Goal: Task Accomplishment & Management: Manage account settings

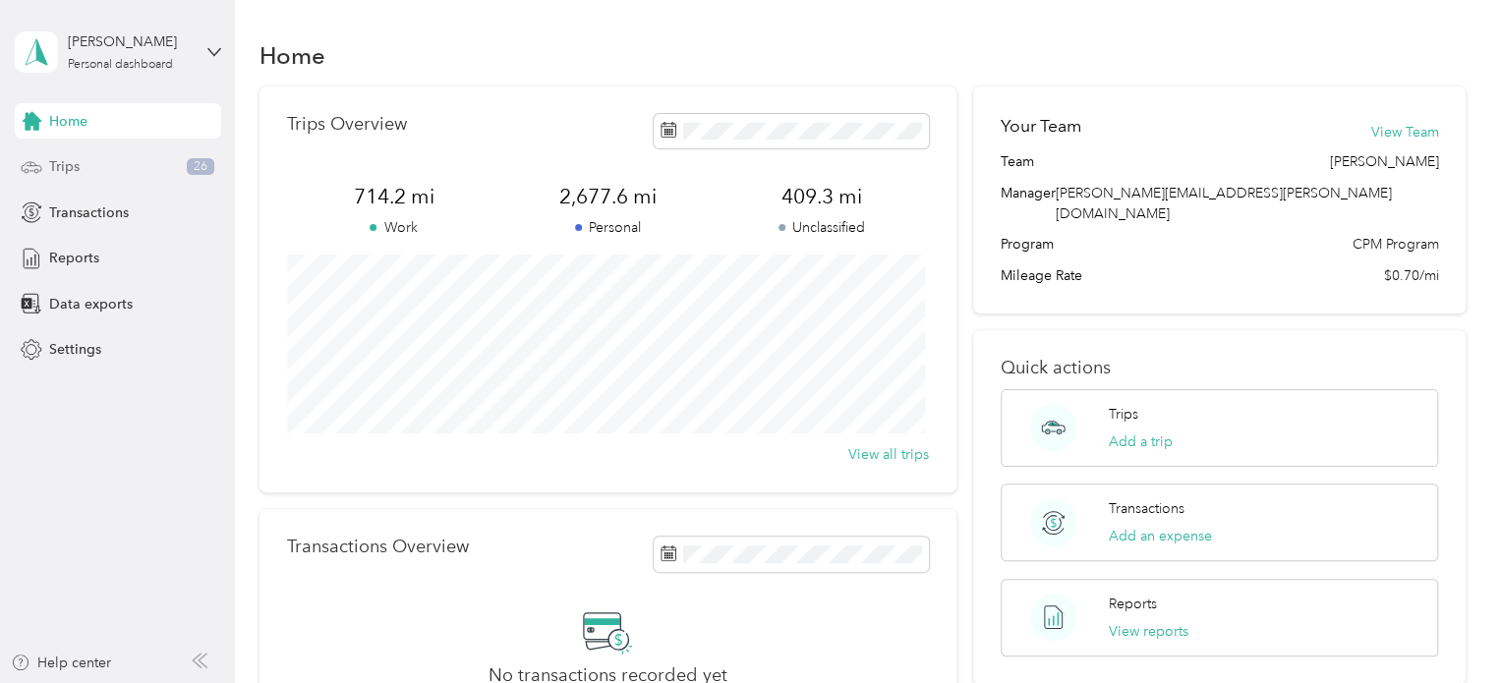
click at [156, 159] on div "Trips 26" at bounding box center [118, 166] width 206 height 35
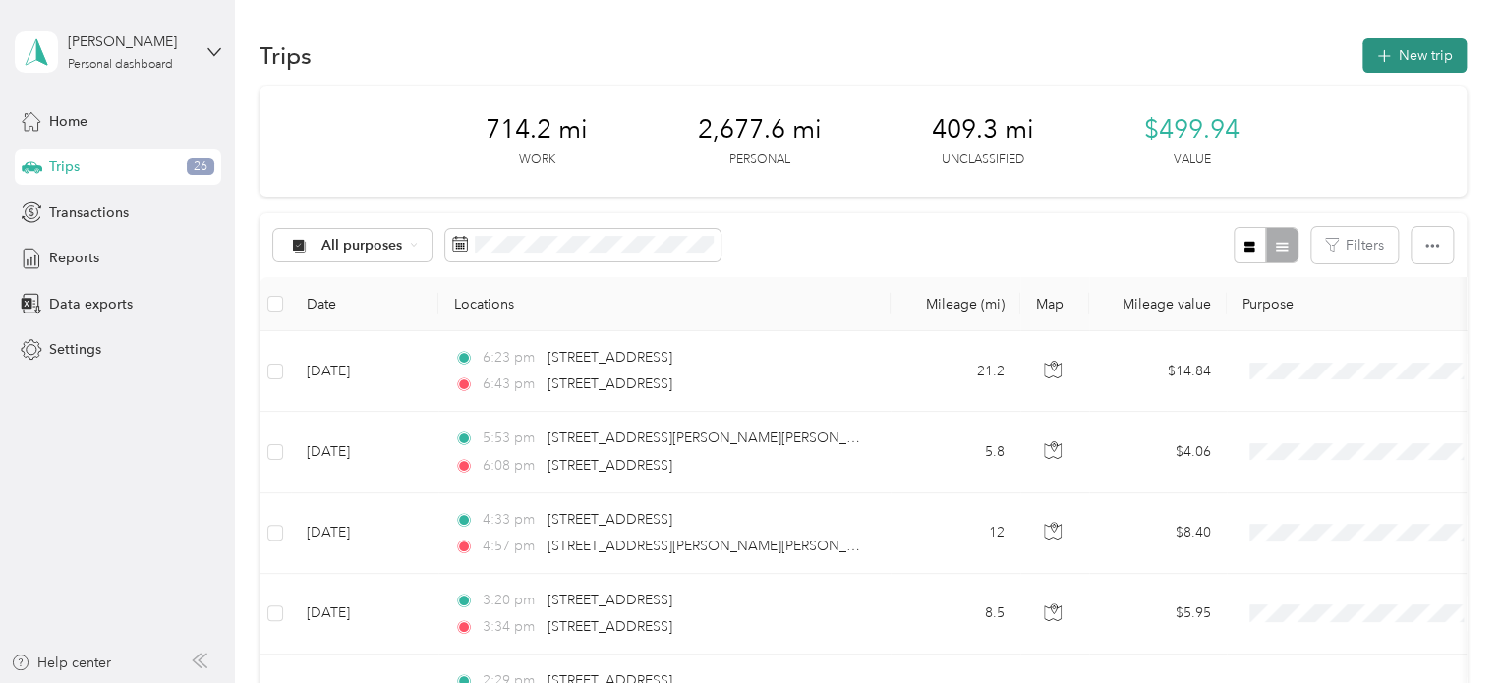
click at [1372, 55] on icon "button" at bounding box center [1383, 56] width 23 height 23
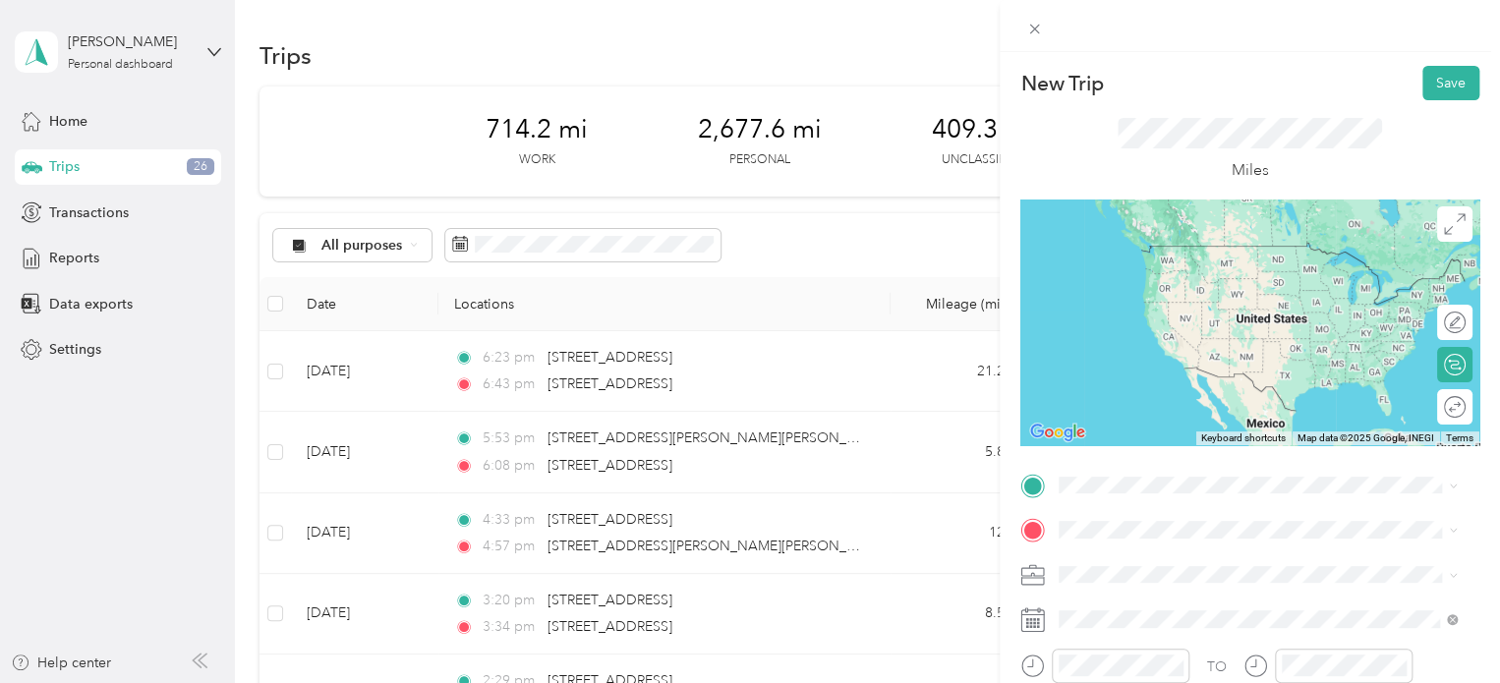
click at [1186, 559] on span "[STREET_ADDRESS][US_STATE]" at bounding box center [1194, 550] width 197 height 18
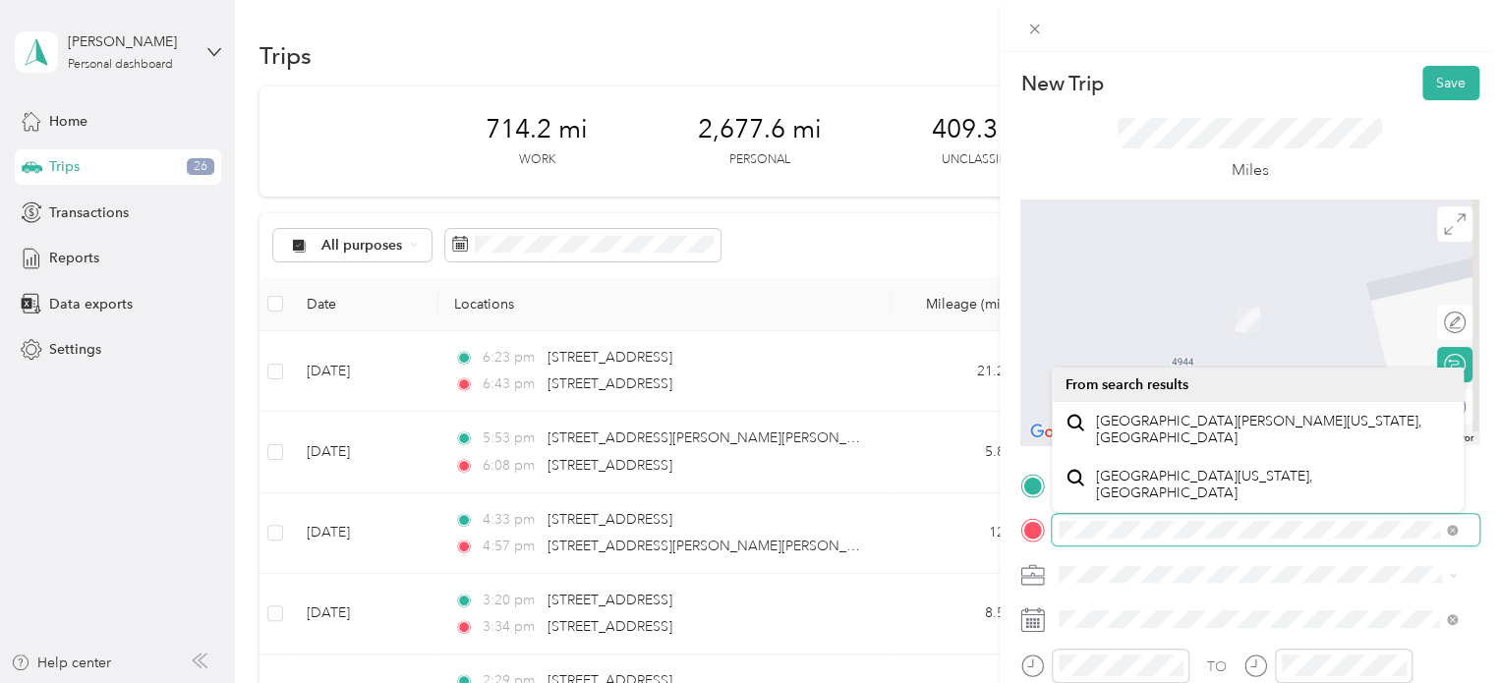
click at [1048, 532] on div at bounding box center [1249, 529] width 459 height 31
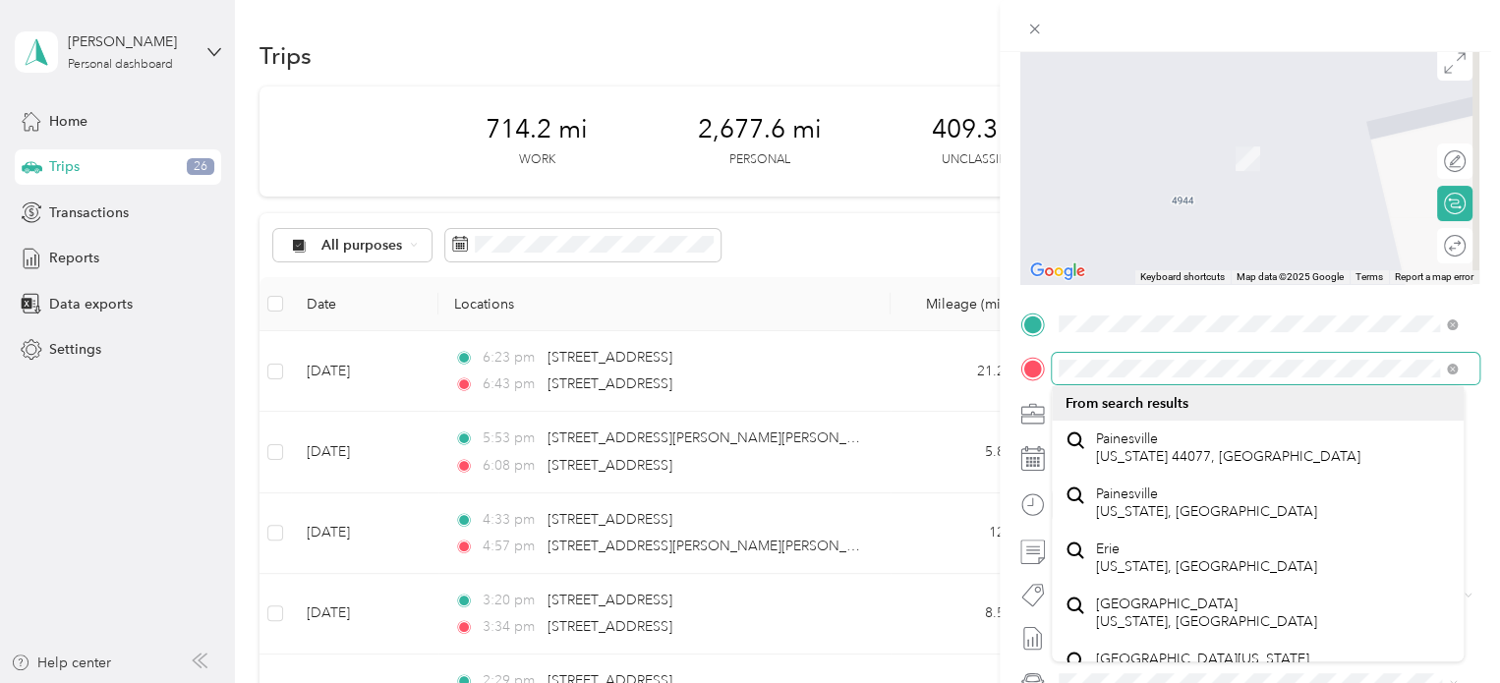
click at [1025, 371] on div at bounding box center [1249, 368] width 459 height 31
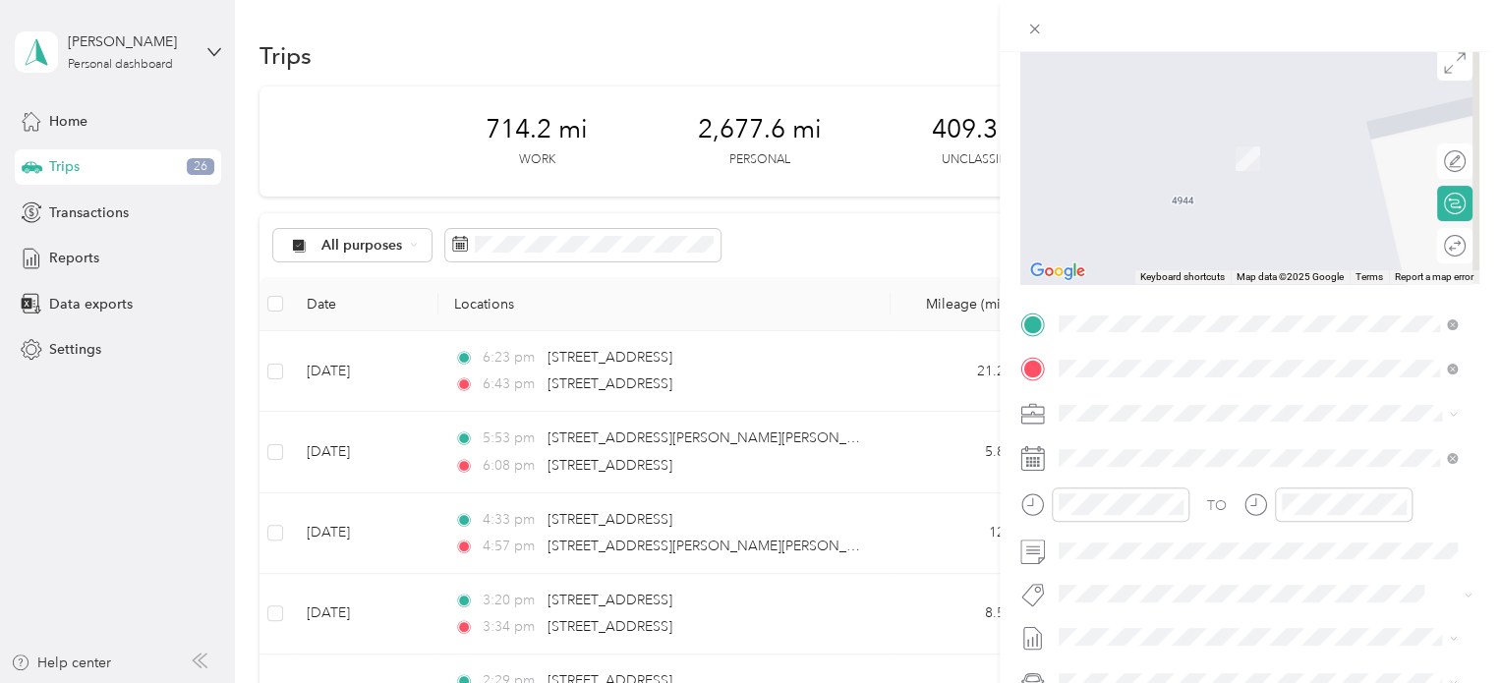
click at [1024, 348] on div "TO Add photo" at bounding box center [1249, 546] width 459 height 475
click at [1114, 439] on span "[STREET_ADDRESS][US_STATE][US_STATE]" at bounding box center [1230, 439] width 268 height 18
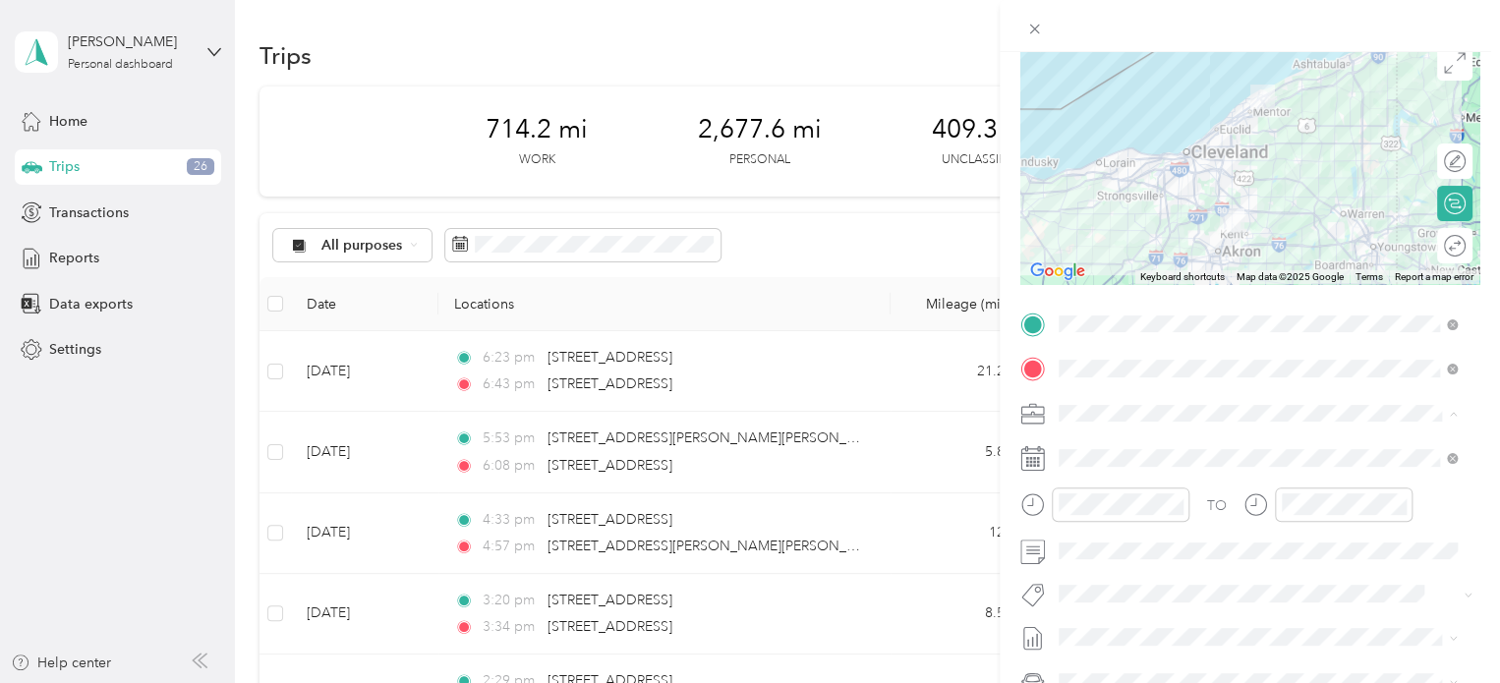
click at [1101, 478] on span "Personal" at bounding box center [1091, 482] width 52 height 17
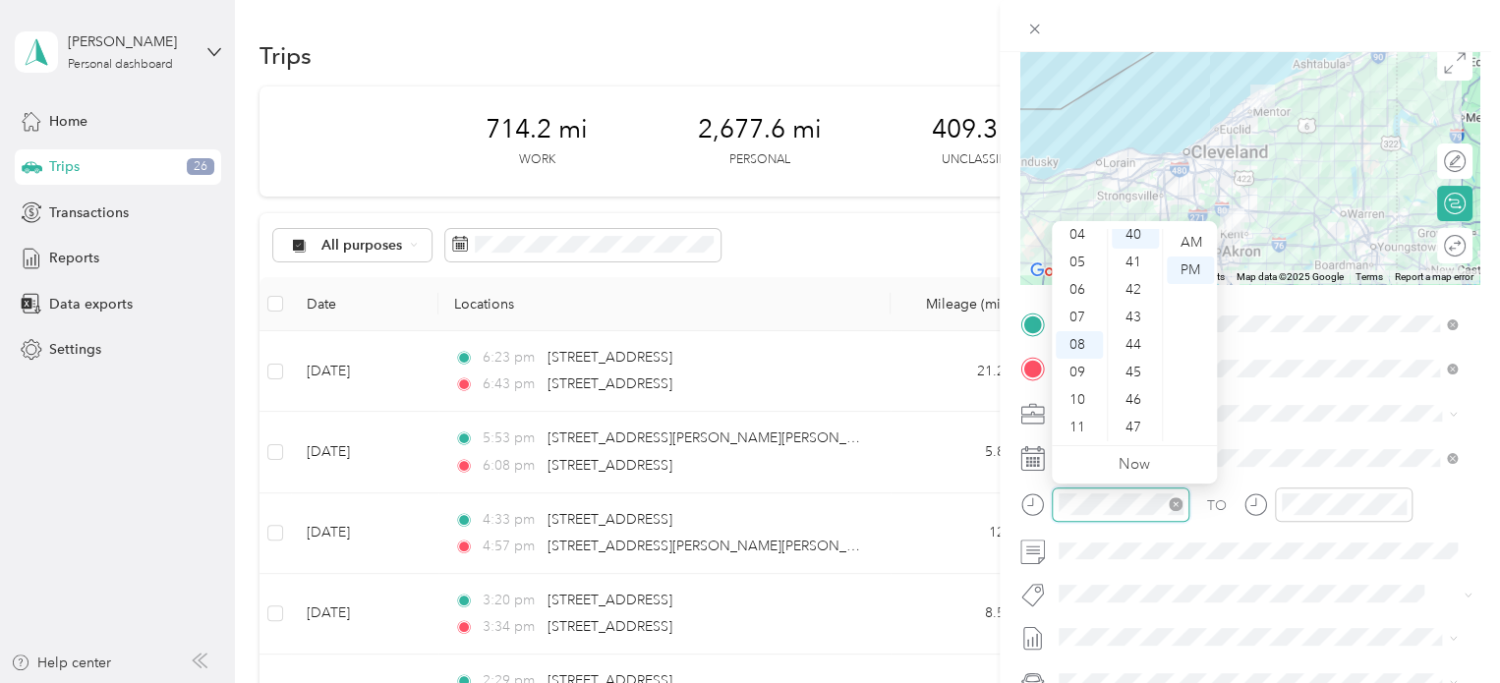
scroll to position [1101, 0]
click at [1132, 270] on div "41" at bounding box center [1134, 270] width 47 height 28
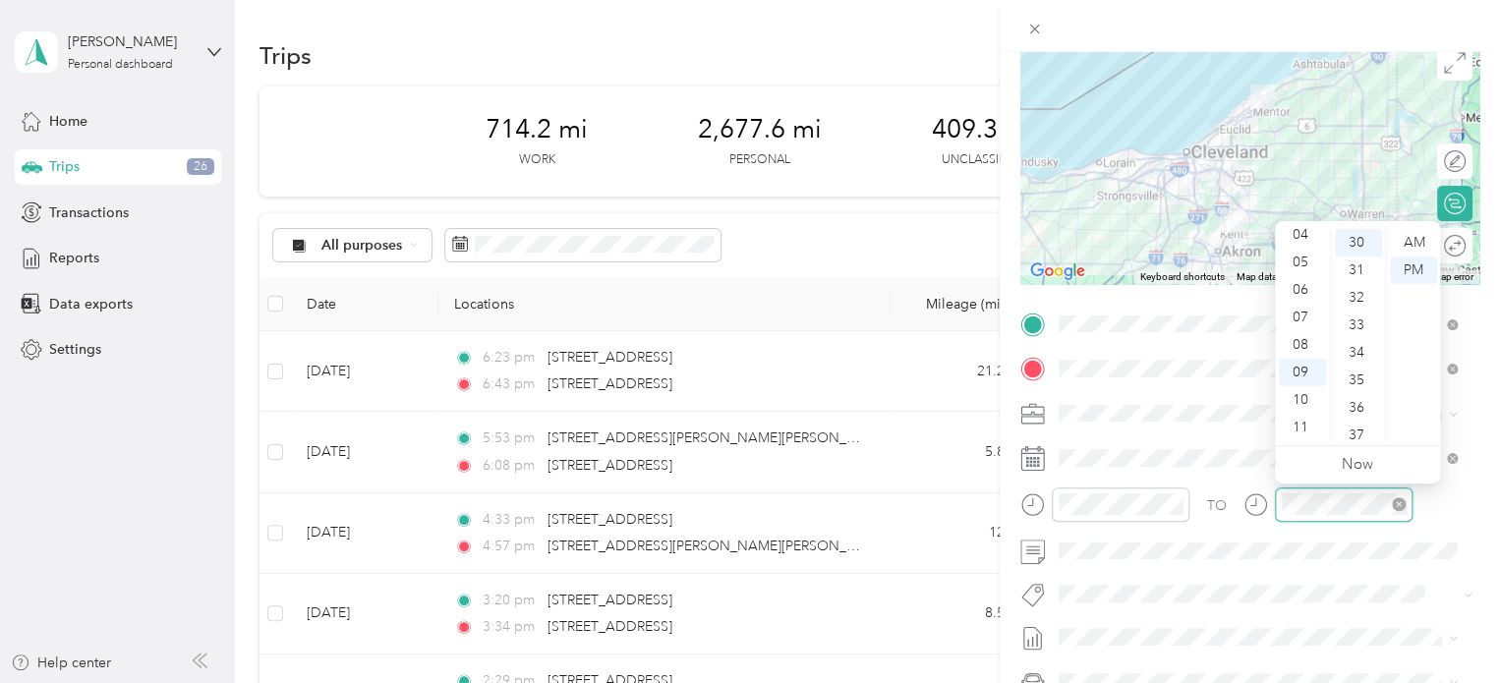
scroll to position [825, 0]
click at [1219, 471] on span at bounding box center [1264, 457] width 427 height 31
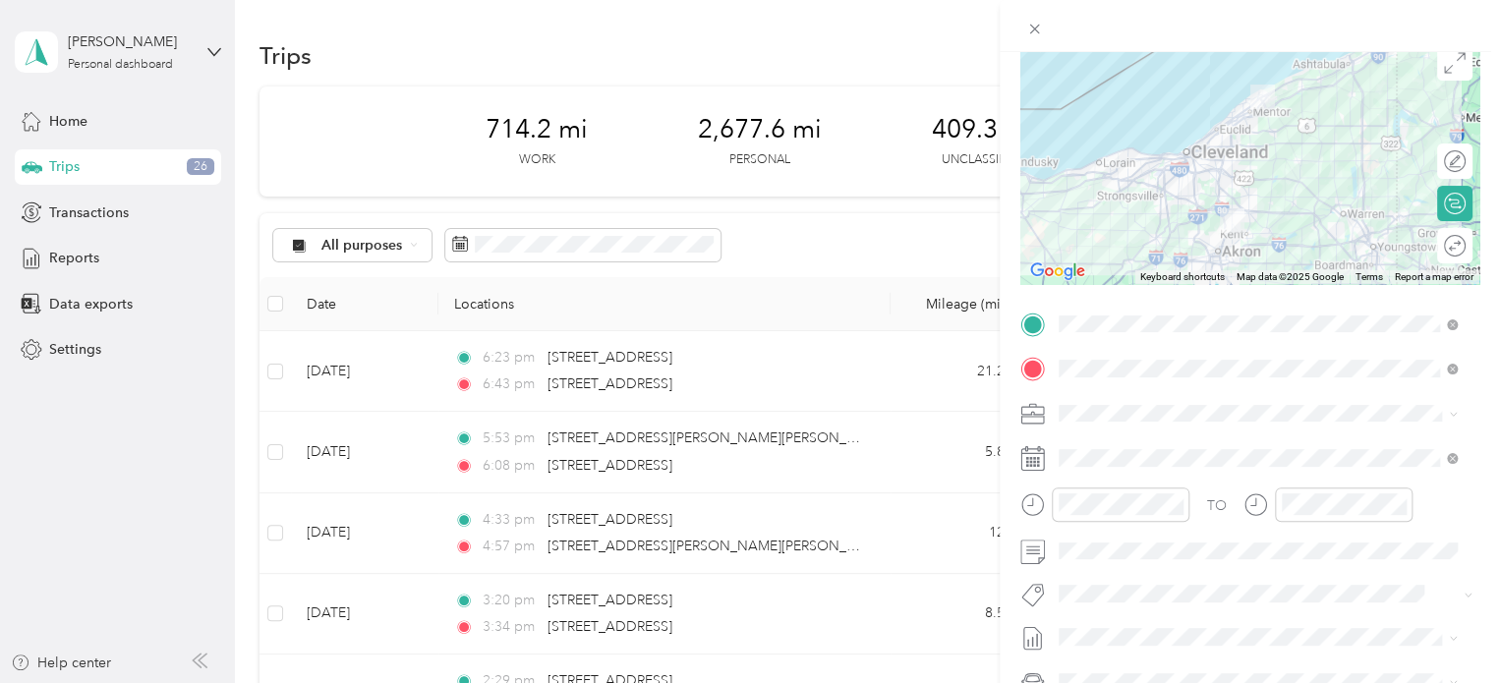
click at [1218, 487] on div "TO" at bounding box center [1249, 511] width 459 height 48
click at [1020, 442] on div at bounding box center [1249, 457] width 459 height 31
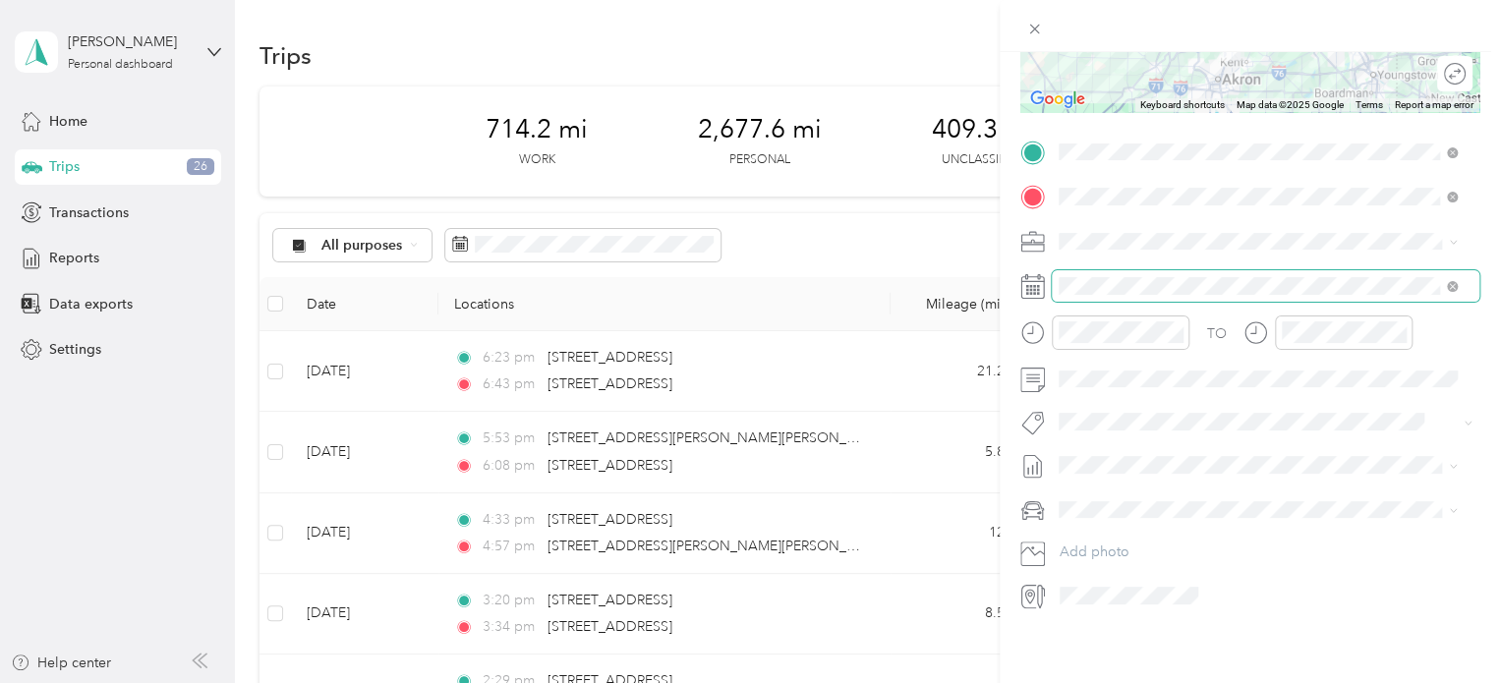
scroll to position [0, 0]
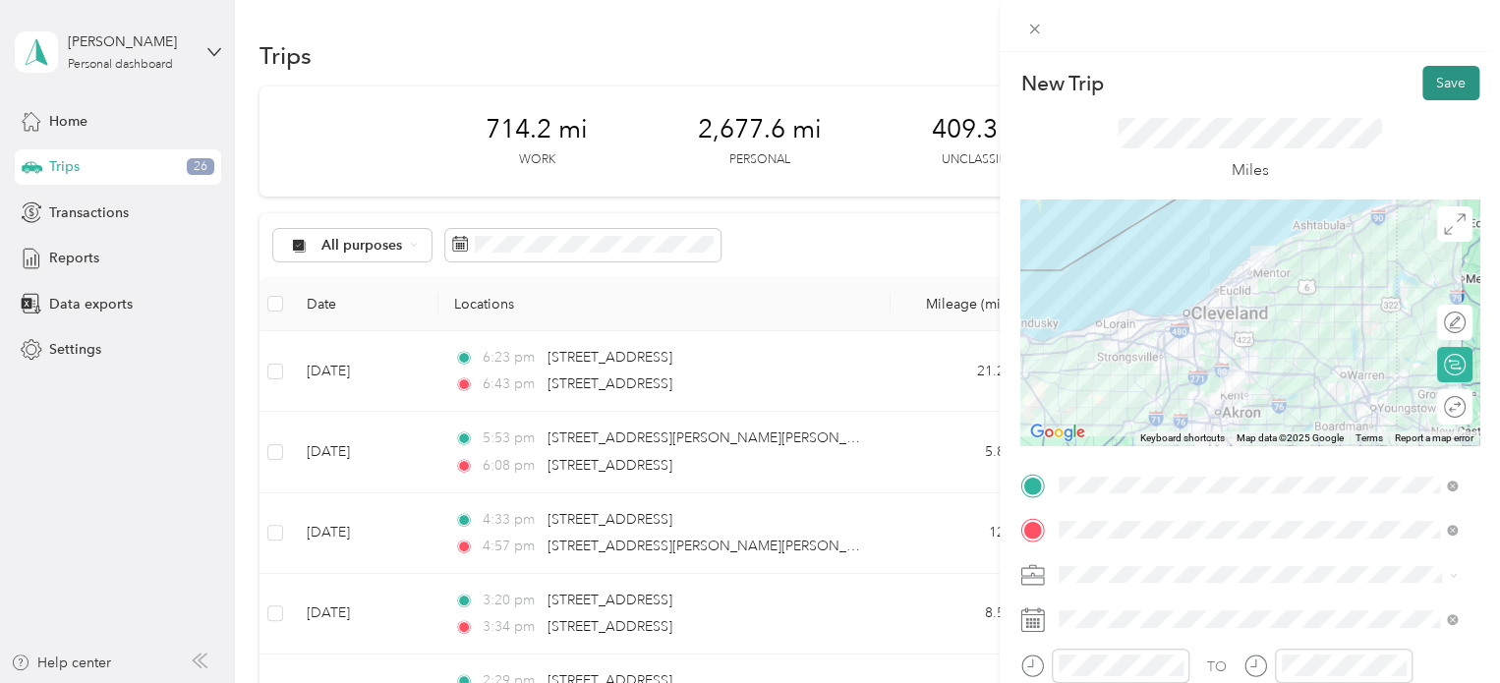
click at [1422, 80] on button "Save" at bounding box center [1450, 83] width 57 height 34
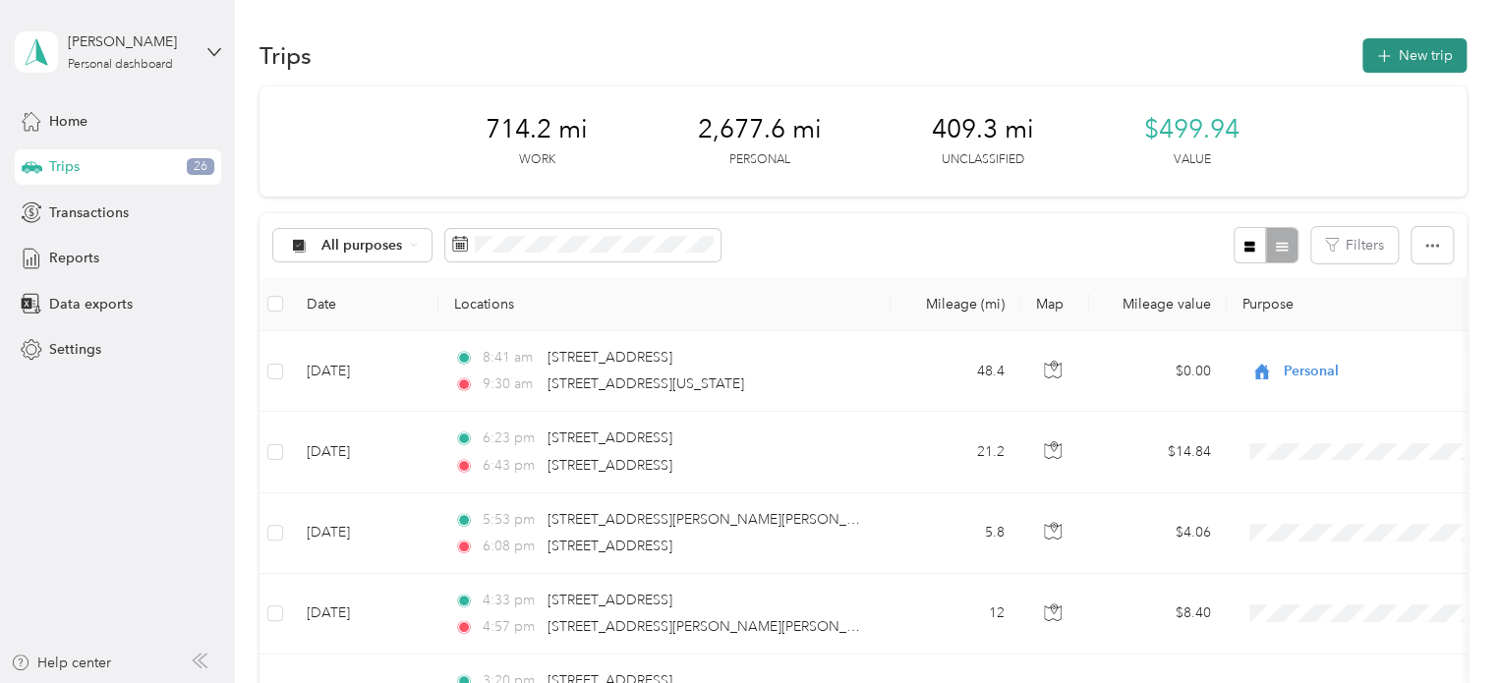
click at [1381, 56] on icon "button" at bounding box center [1383, 56] width 13 height 13
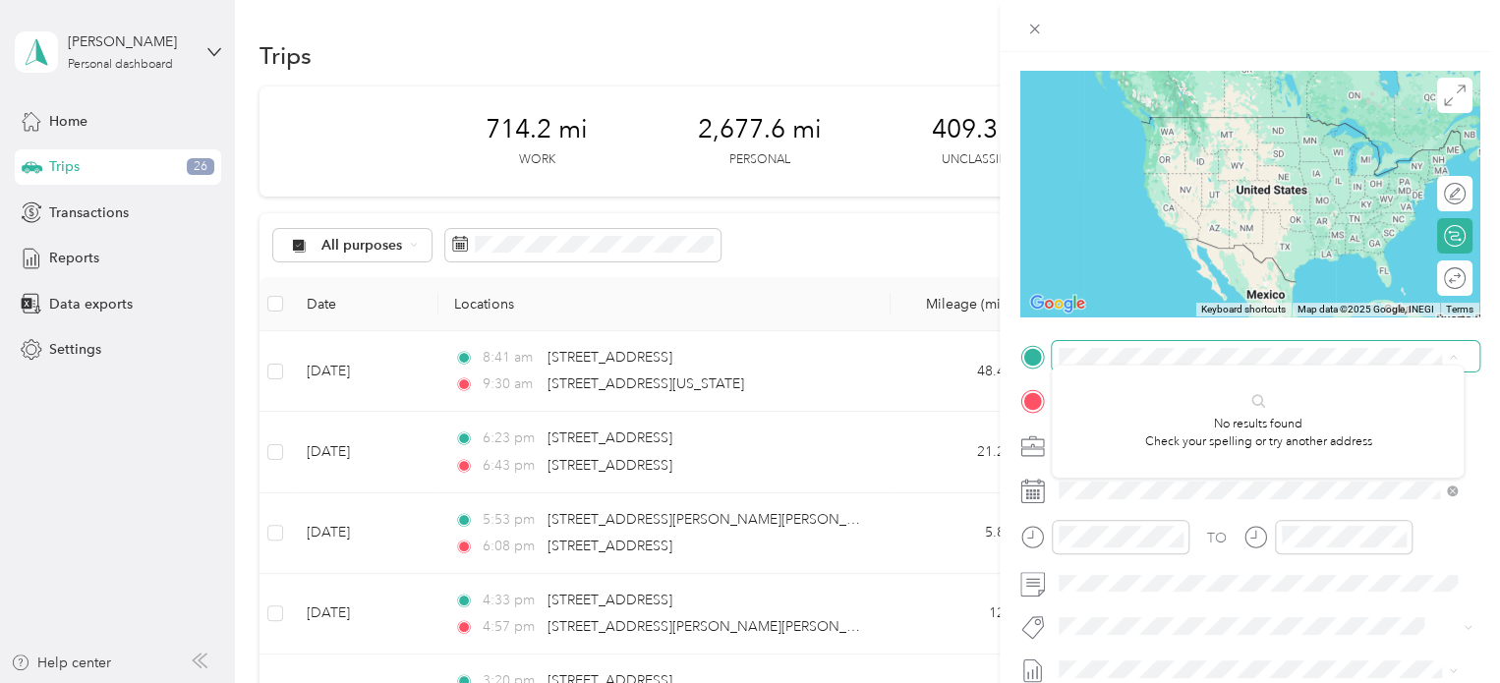
scroll to position [147, 0]
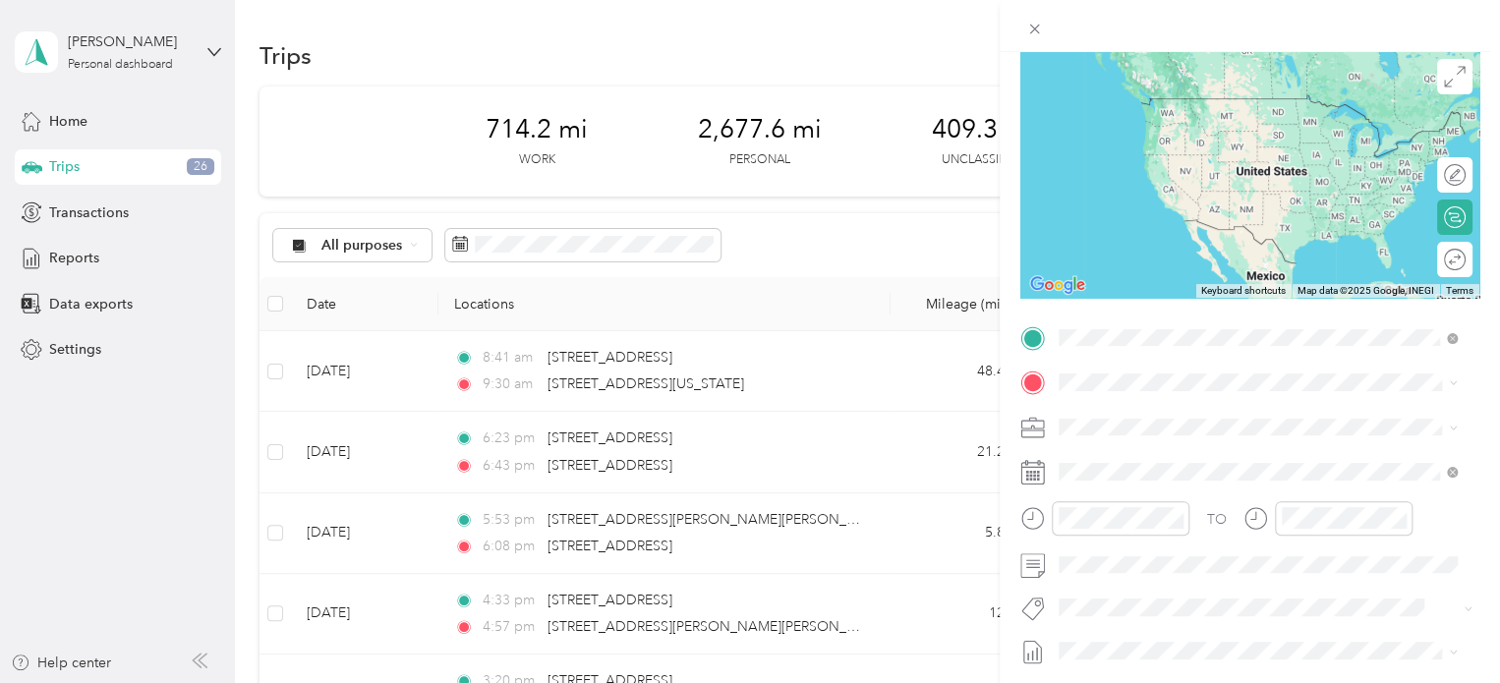
click at [1157, 401] on span "[STREET_ADDRESS][US_STATE][US_STATE]" at bounding box center [1230, 408] width 268 height 18
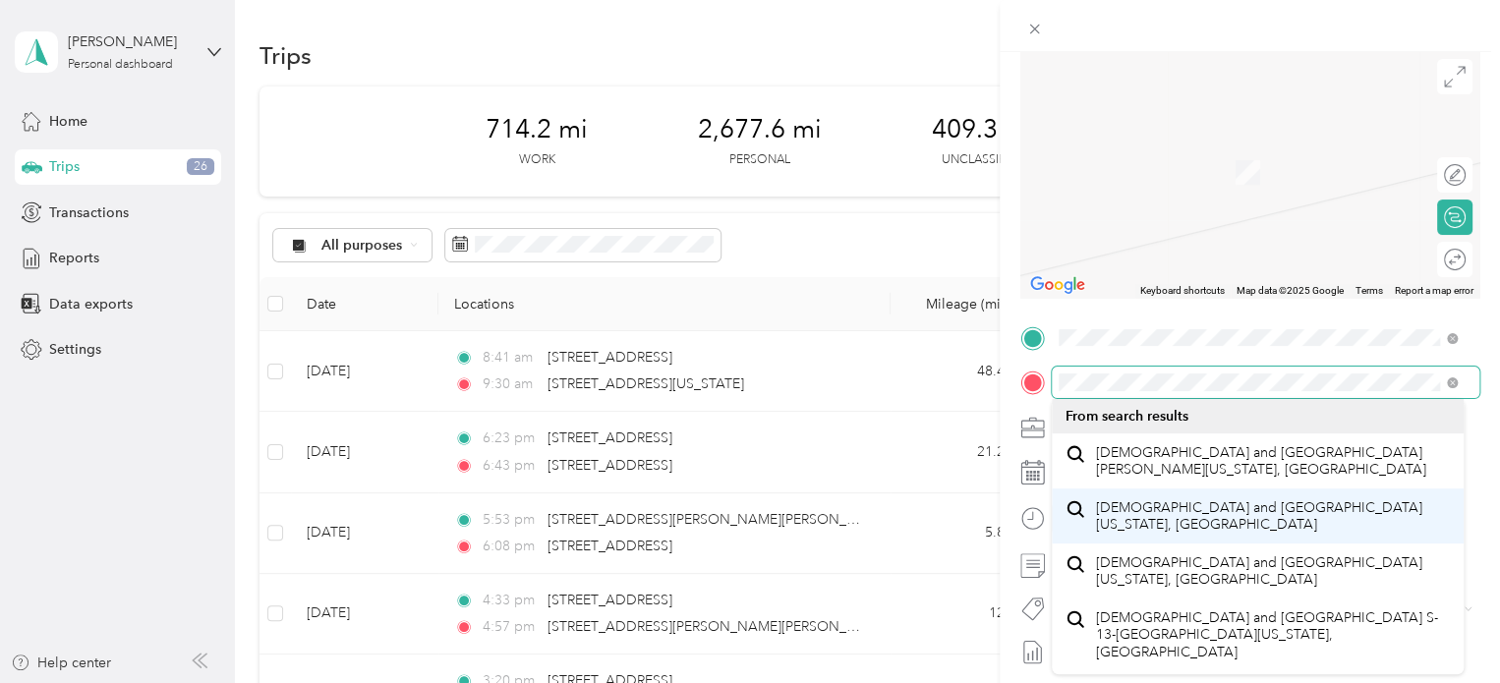
scroll to position [34, 0]
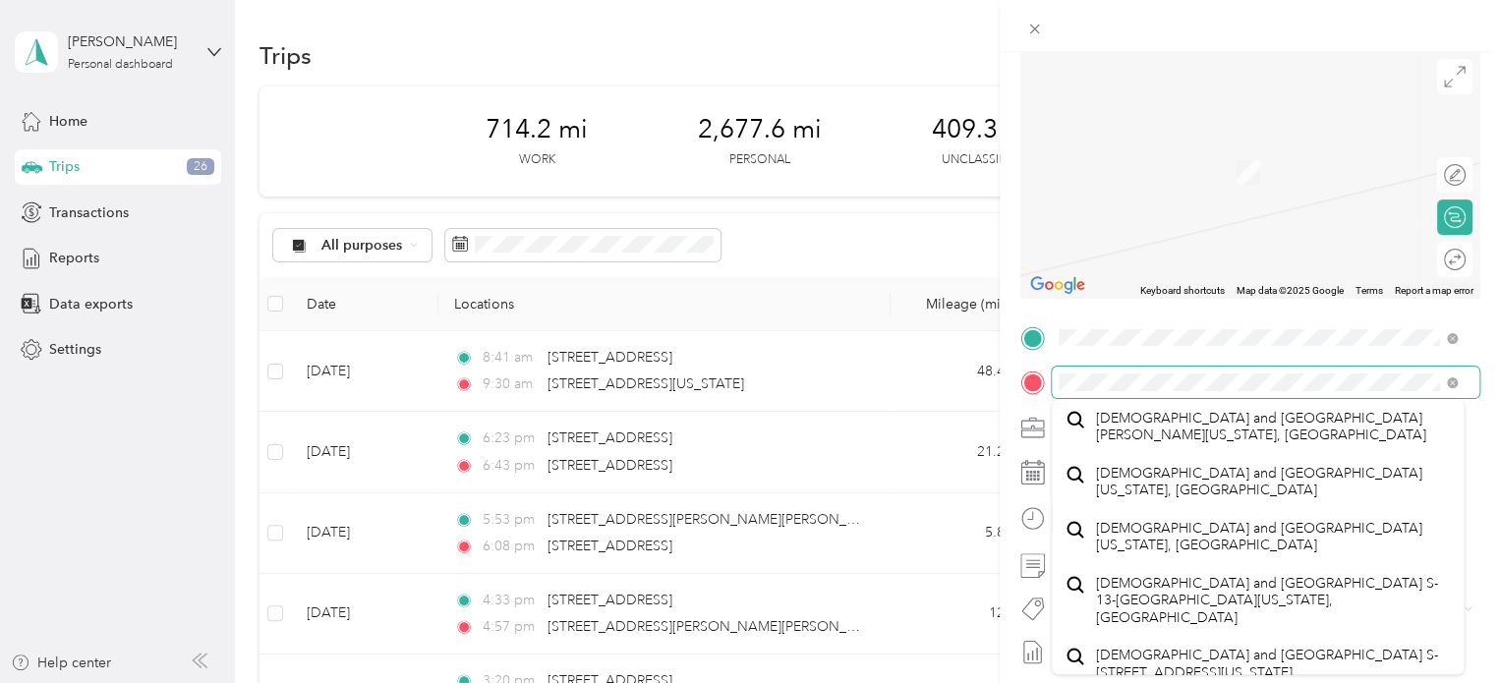
click at [1039, 375] on div at bounding box center [1249, 382] width 459 height 31
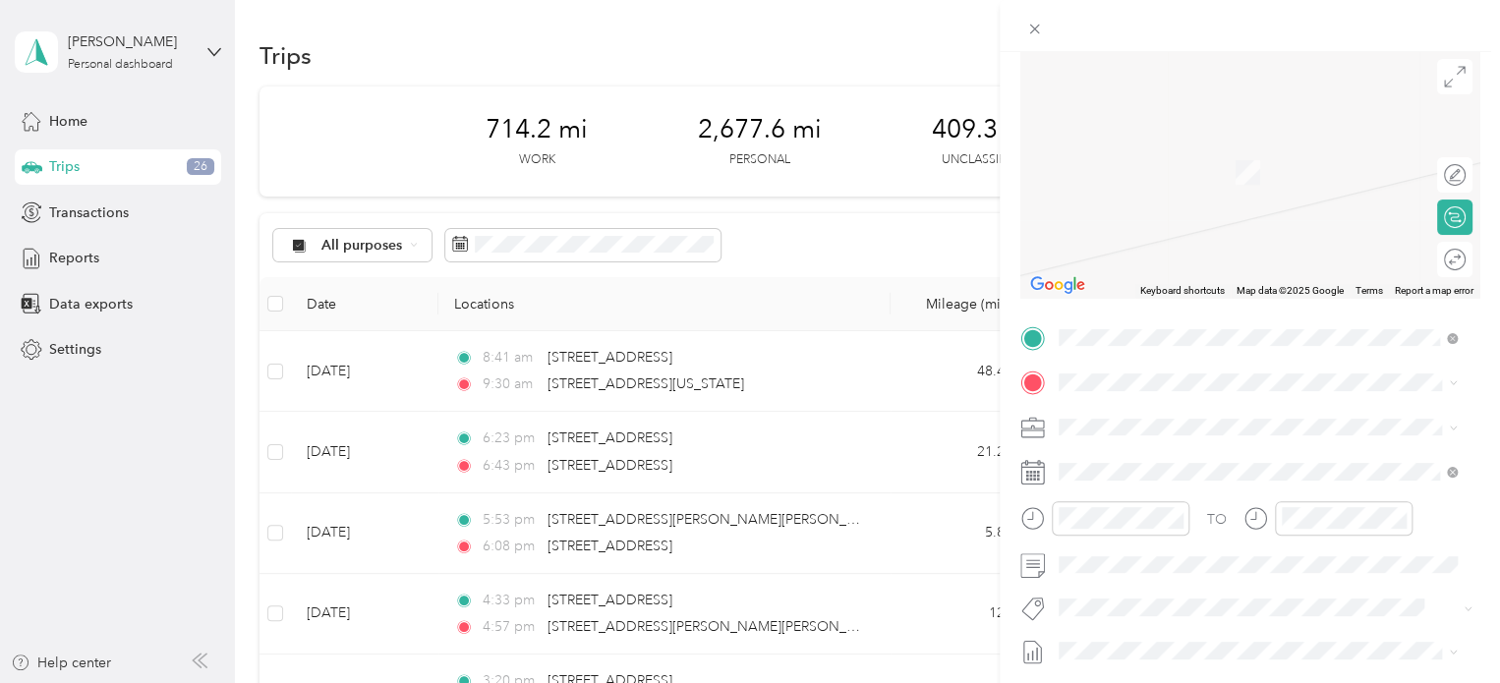
click at [1136, 455] on span "[DEMOGRAPHIC_DATA][GEOGRAPHIC_DATA][US_STATE]" at bounding box center [1273, 457] width 355 height 34
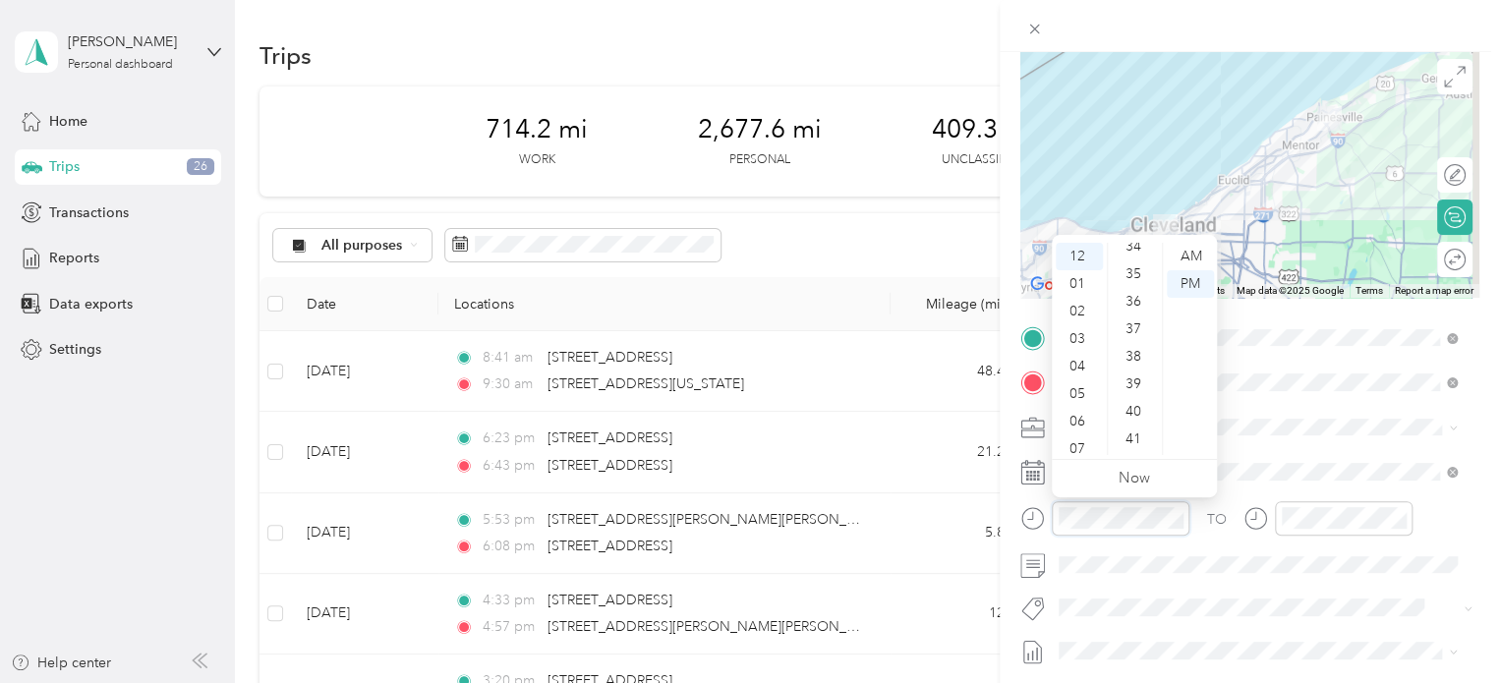
scroll to position [946, 0]
click at [1136, 249] on div "34" at bounding box center [1134, 246] width 47 height 28
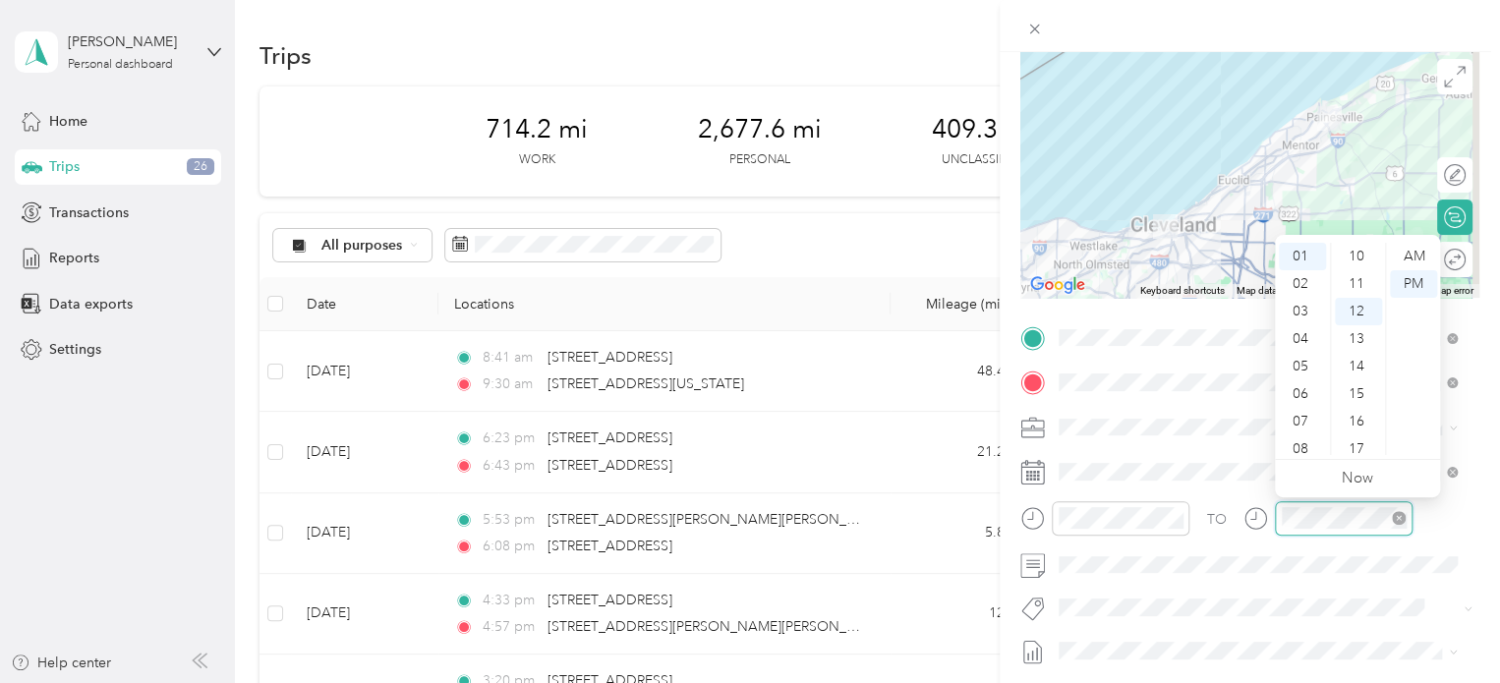
scroll to position [330, 0]
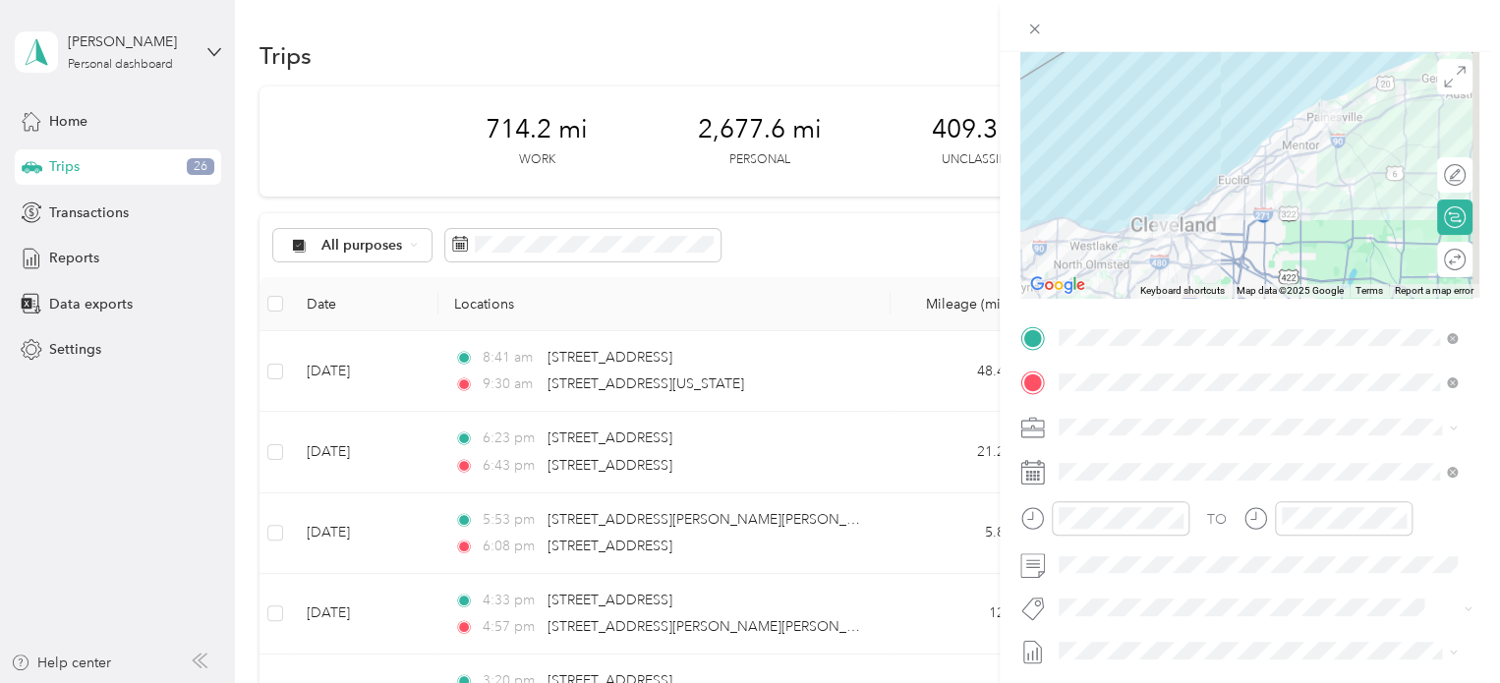
click at [1478, 526] on form "New Trip Save This trip cannot be edited because it is either under review, app…" at bounding box center [1249, 357] width 500 height 879
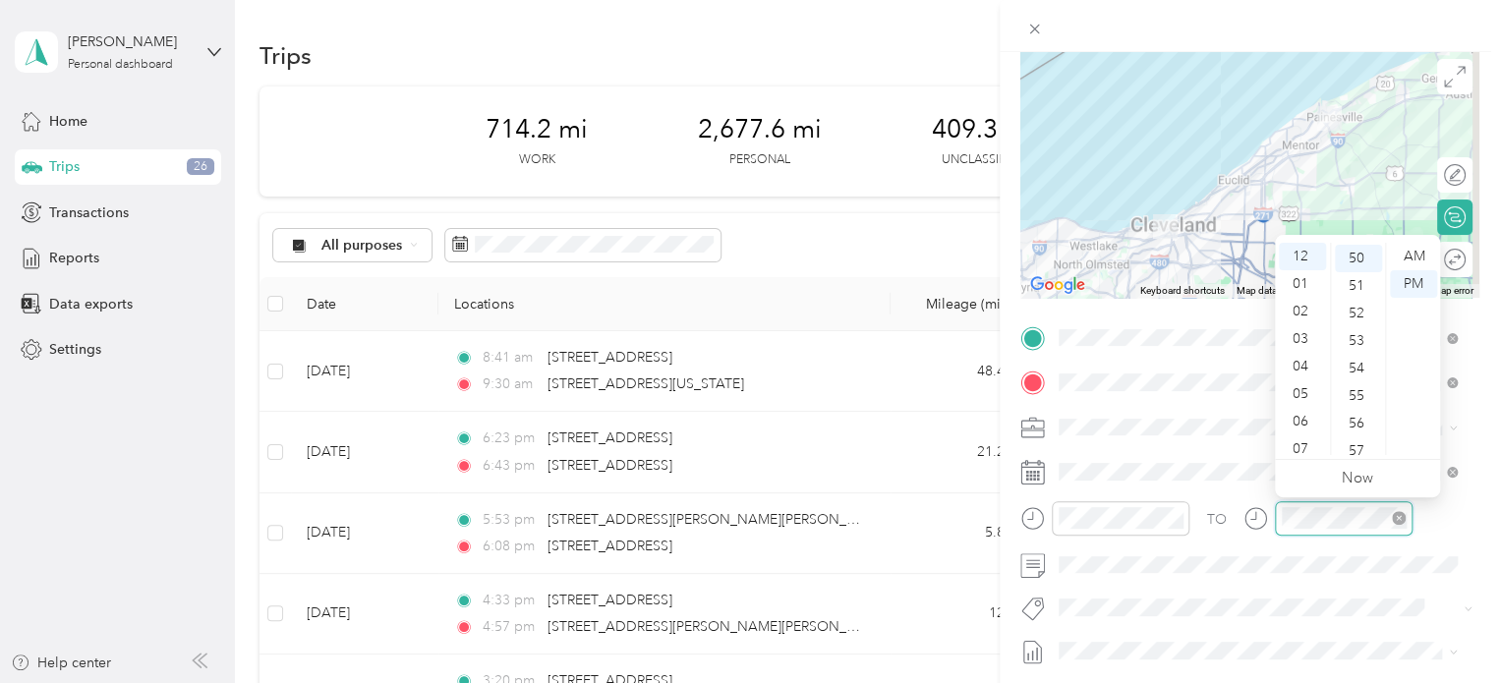
scroll to position [1376, 0]
click at [1480, 514] on form "New Trip Save This trip cannot be edited because it is either under review, app…" at bounding box center [1249, 357] width 500 height 879
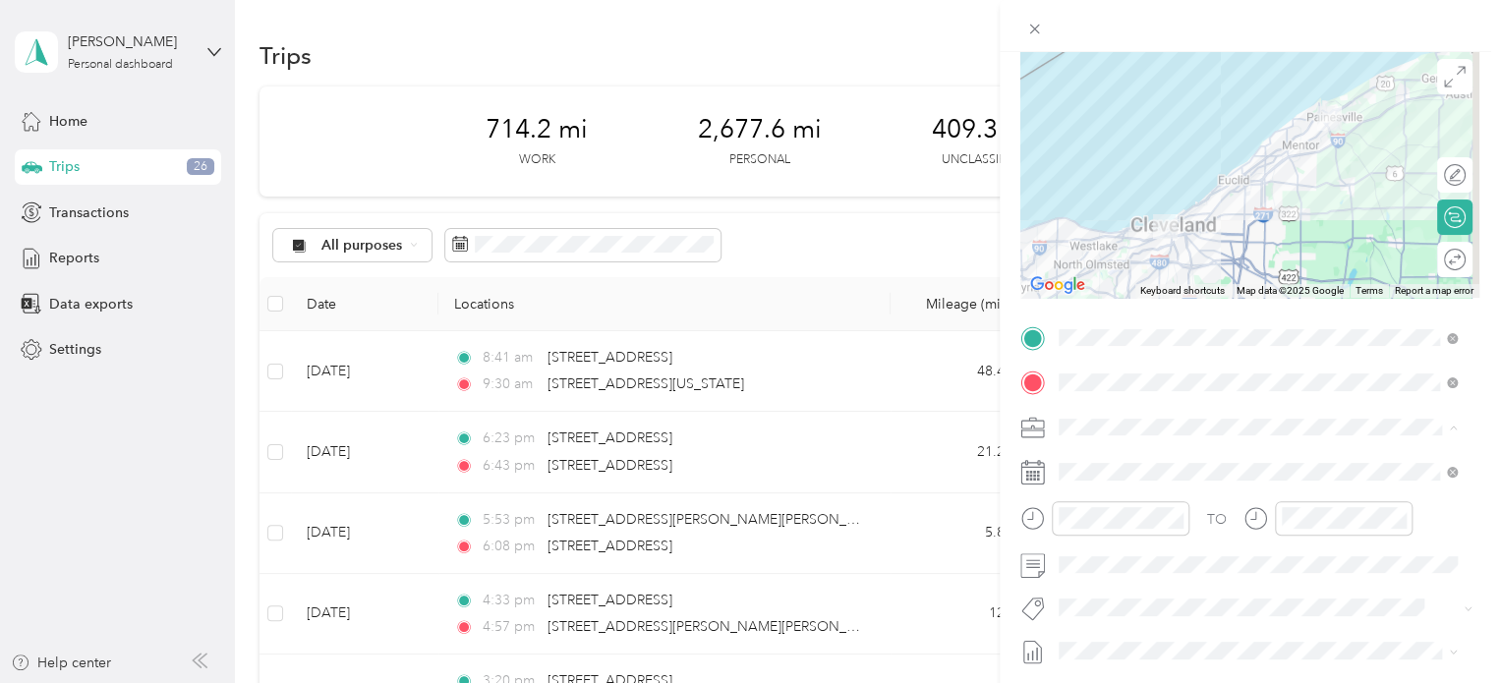
click at [1237, 494] on div "Personal" at bounding box center [1257, 495] width 384 height 21
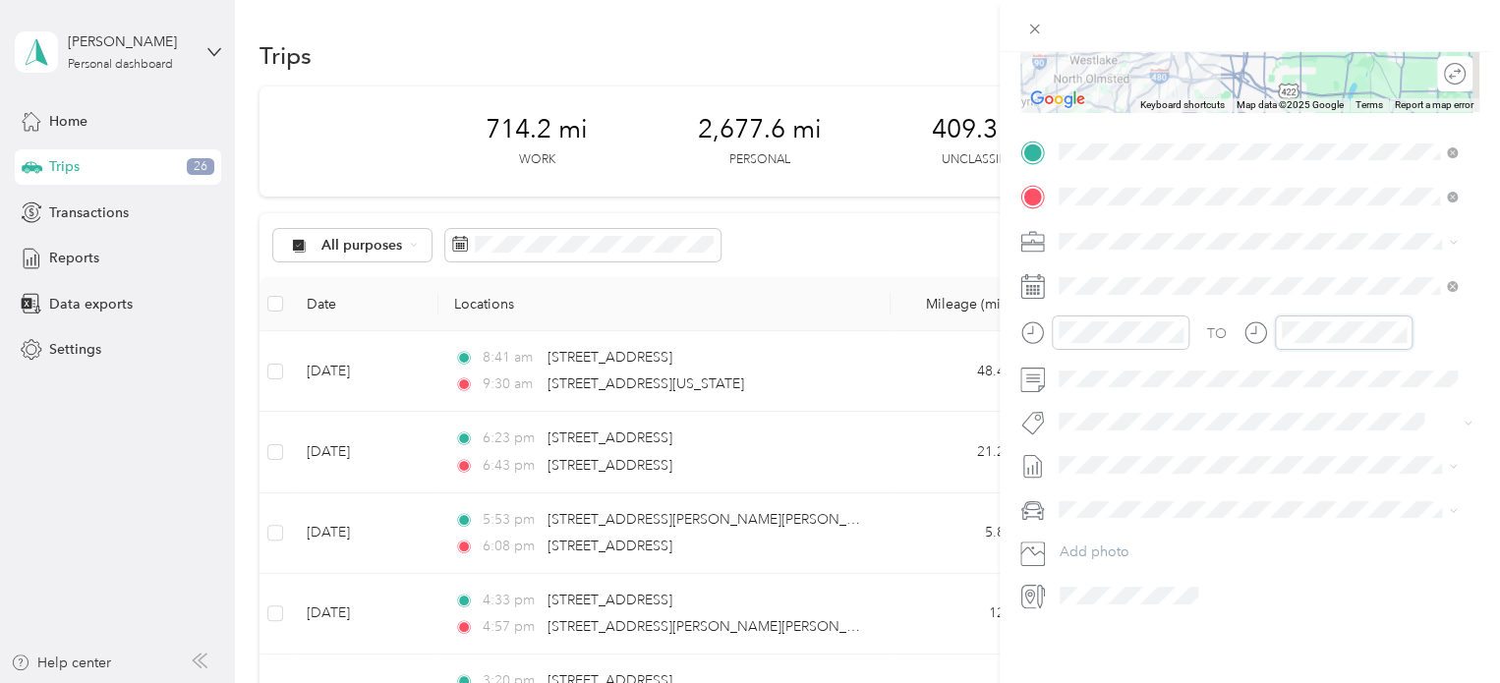
scroll to position [0, 0]
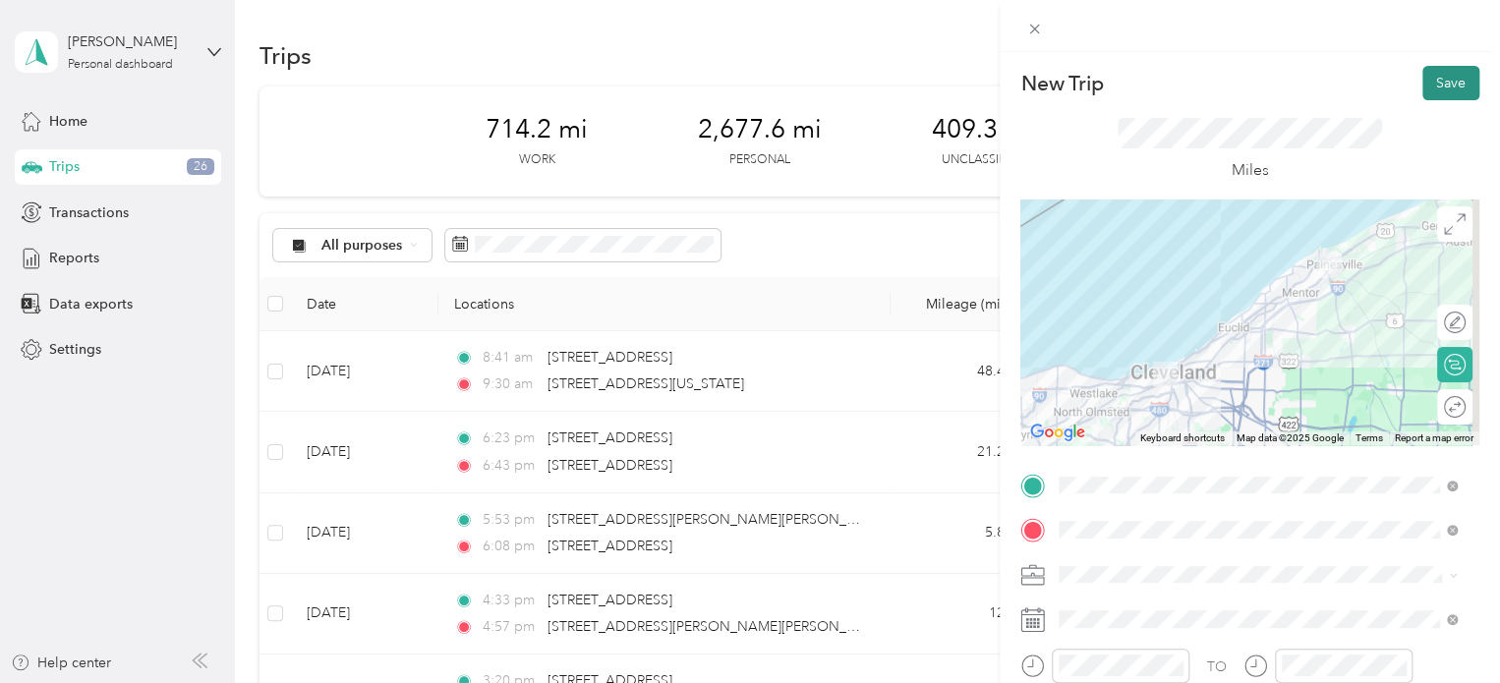
click at [1426, 84] on button "Save" at bounding box center [1450, 83] width 57 height 34
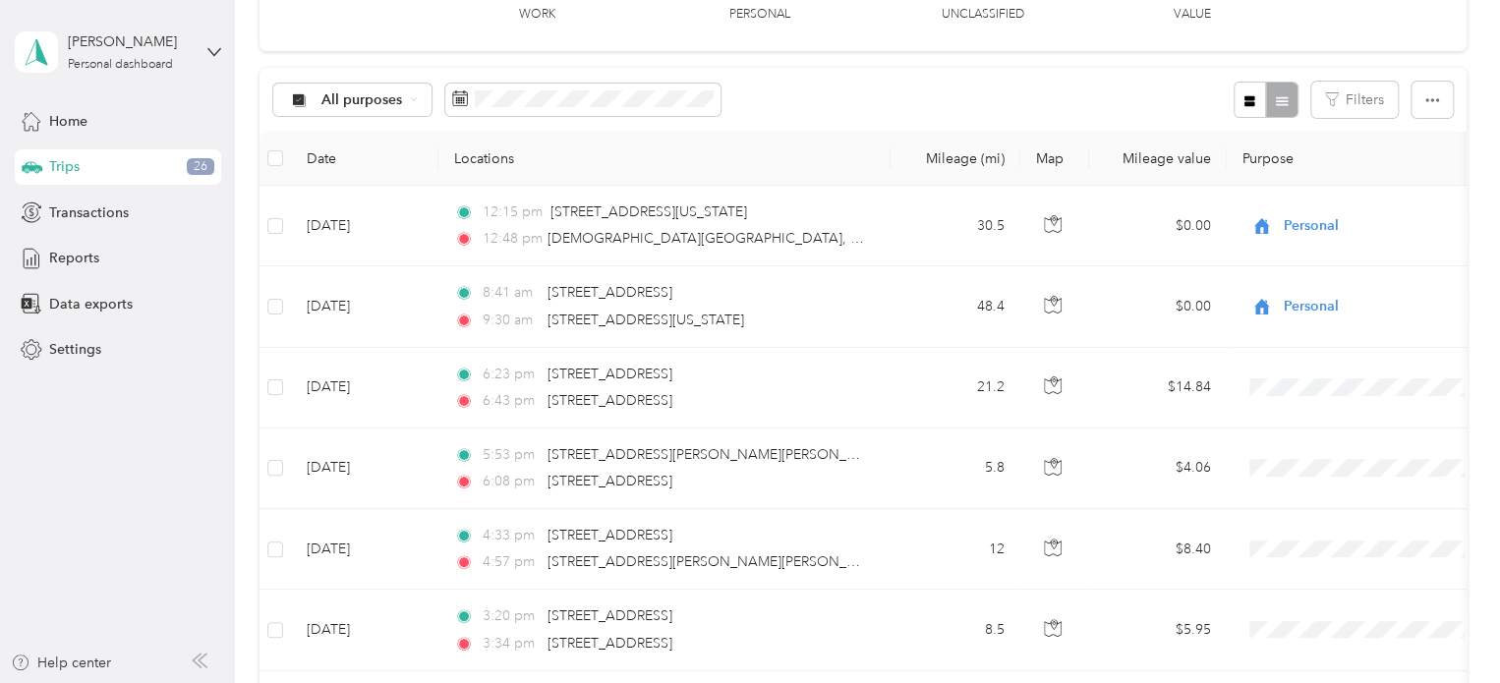
scroll to position [145, 0]
